Goal: Information Seeking & Learning: Learn about a topic

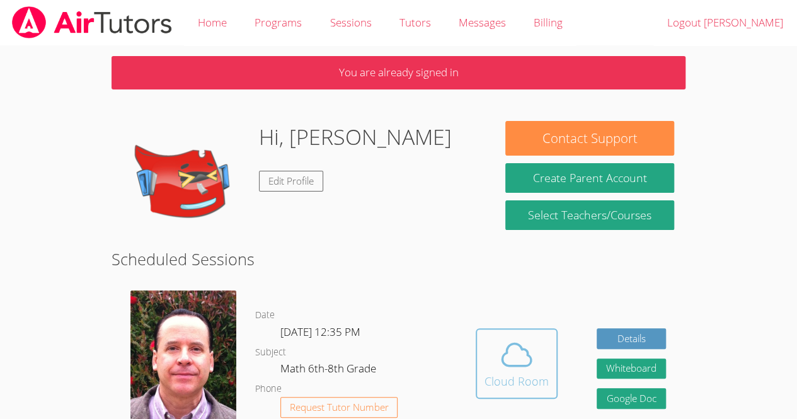
click at [531, 375] on div "Cloud Room" at bounding box center [517, 381] width 64 height 18
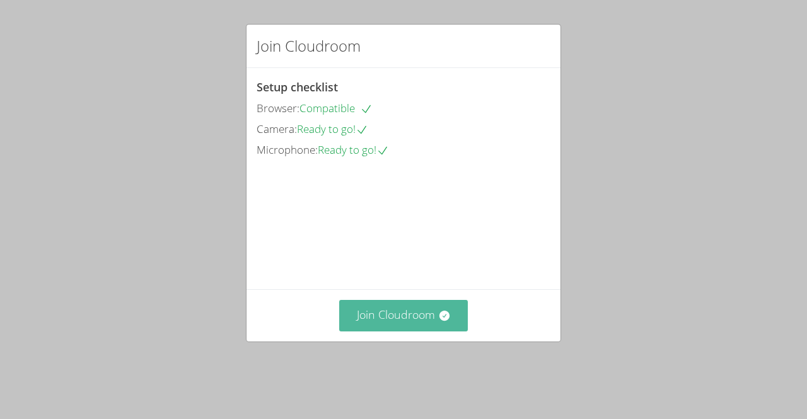
click at [379, 331] on button "Join Cloudroom" at bounding box center [403, 315] width 129 height 31
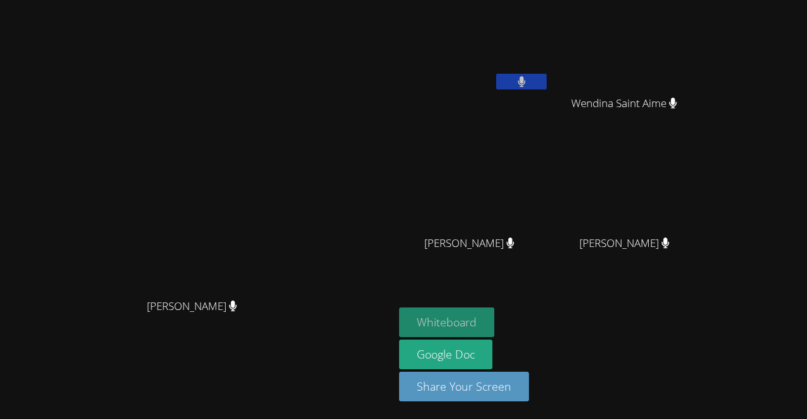
click at [494, 321] on button "Whiteboard" at bounding box center [446, 323] width 95 height 30
click at [103, 197] on video at bounding box center [197, 184] width 189 height 216
click at [526, 86] on icon at bounding box center [521, 81] width 8 height 11
click at [528, 82] on icon at bounding box center [521, 81] width 13 height 11
click at [546, 78] on button at bounding box center [521, 82] width 50 height 16
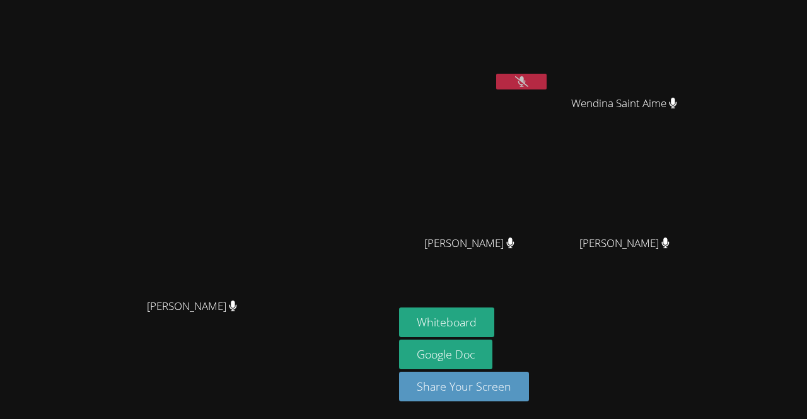
click at [546, 85] on button at bounding box center [521, 82] width 50 height 16
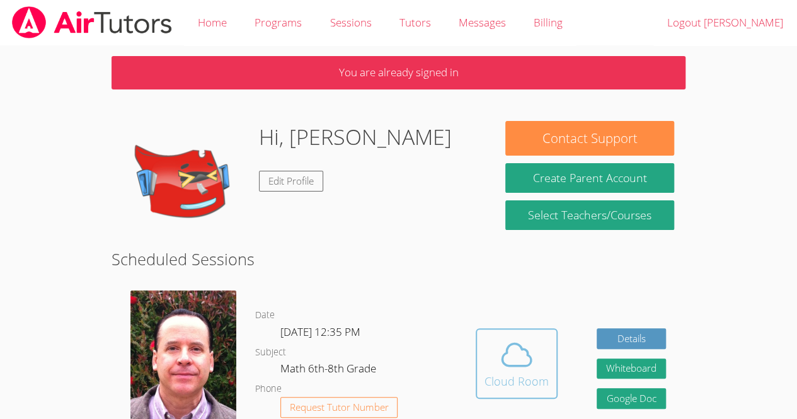
click at [502, 350] on icon at bounding box center [516, 354] width 35 height 35
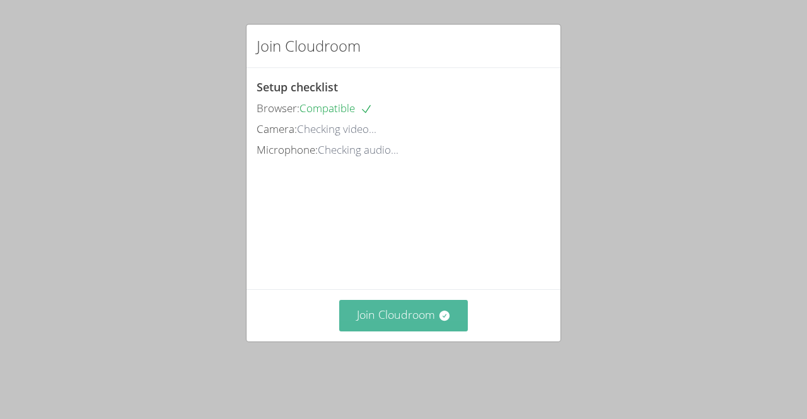
click at [365, 331] on button "Join Cloudroom" at bounding box center [403, 315] width 129 height 31
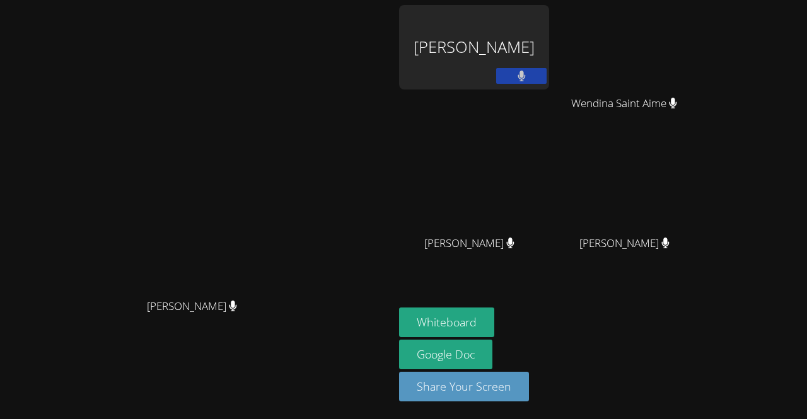
click at [292, 292] on video at bounding box center [197, 184] width 189 height 216
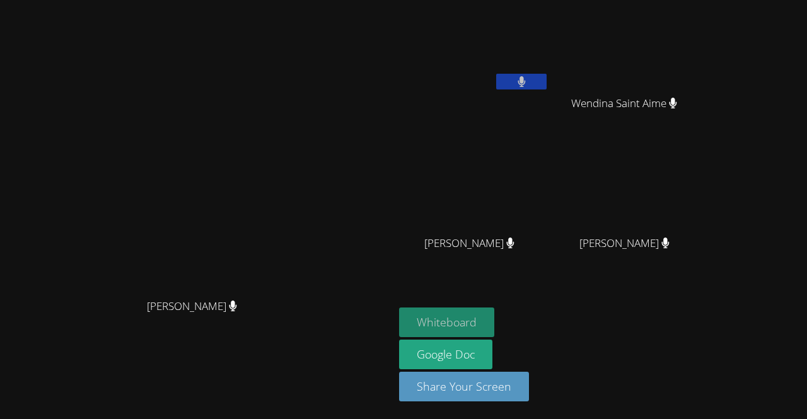
click at [494, 320] on button "Whiteboard" at bounding box center [446, 323] width 95 height 30
click at [292, 212] on video at bounding box center [197, 184] width 189 height 216
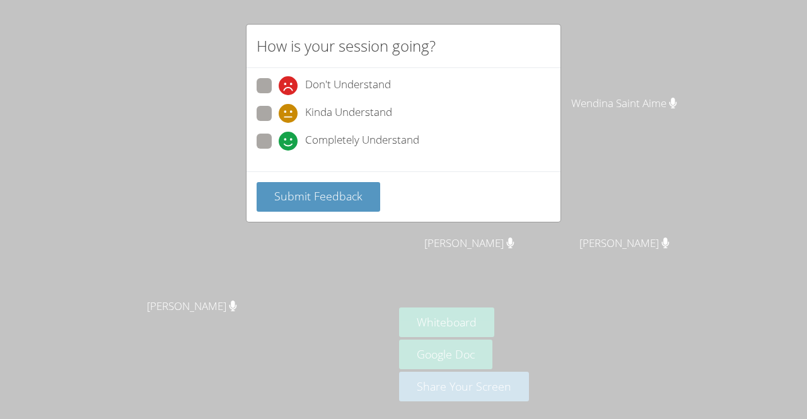
click at [310, 144] on span "Completely Understand" at bounding box center [362, 141] width 114 height 19
click at [289, 144] on input "Completely Understand" at bounding box center [284, 139] width 11 height 11
radio input "true"
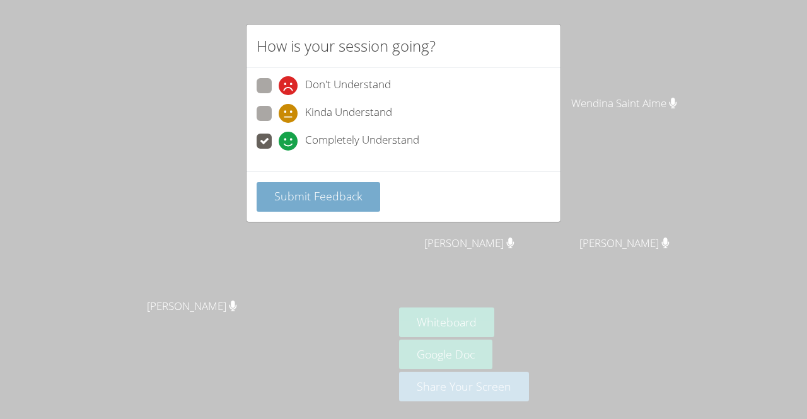
click at [333, 193] on span "Submit Feedback" at bounding box center [318, 195] width 88 height 15
